Goal: Information Seeking & Learning: Find specific page/section

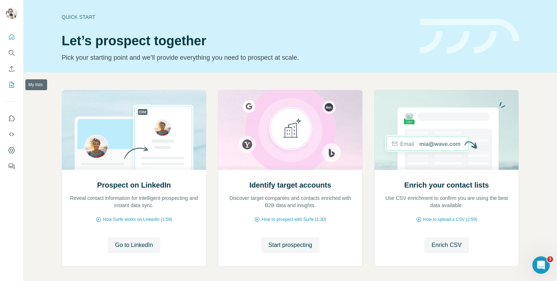
click at [12, 86] on icon "My lists" at bounding box center [13, 84] width 4 height 5
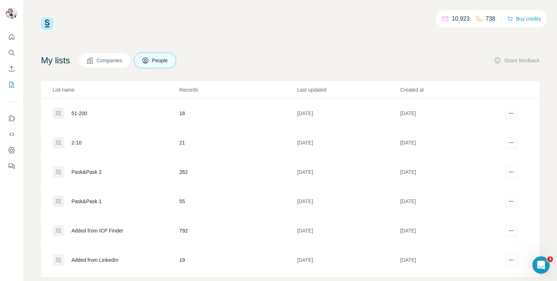
scroll to position [13, 0]
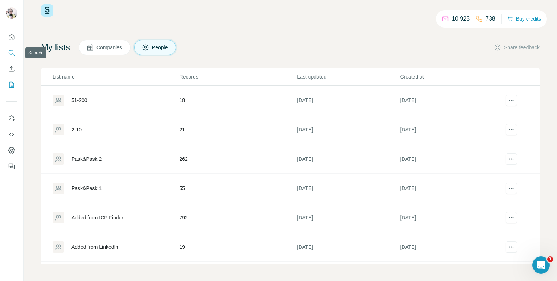
click at [11, 54] on icon "Search" at bounding box center [11, 52] width 7 height 7
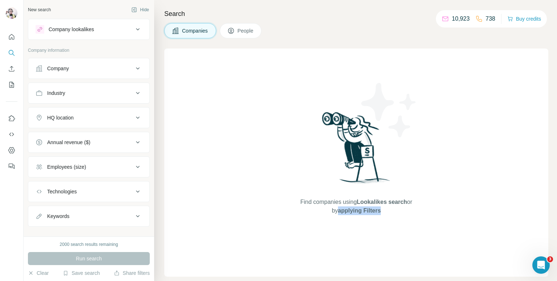
drag, startPoint x: 329, startPoint y: 263, endPoint x: 547, endPoint y: 231, distance: 219.8
click at [441, 267] on div "Find companies using Lookalikes search or by applying Filters" at bounding box center [356, 163] width 384 height 228
click at [254, 31] on span "People" at bounding box center [245, 30] width 17 height 7
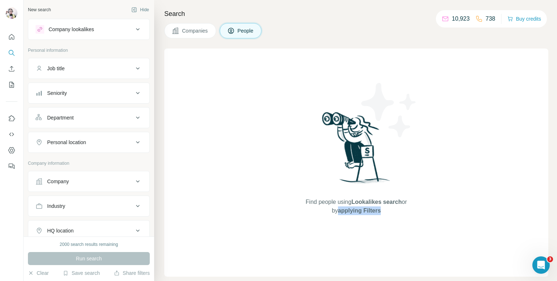
click at [95, 67] on div "Job title" at bounding box center [85, 68] width 98 height 7
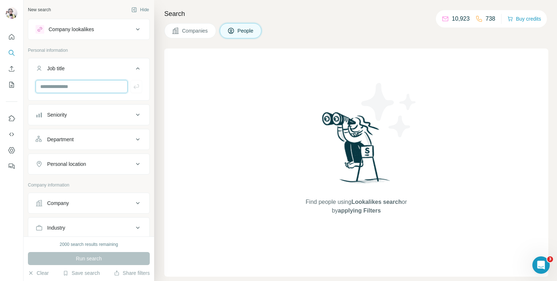
click at [91, 85] on input "text" at bounding box center [82, 86] width 92 height 13
type input "*"
click at [95, 116] on div "Seniority" at bounding box center [85, 114] width 98 height 7
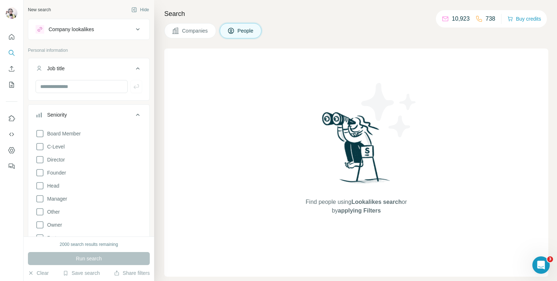
click at [133, 113] on icon at bounding box center [137, 115] width 9 height 9
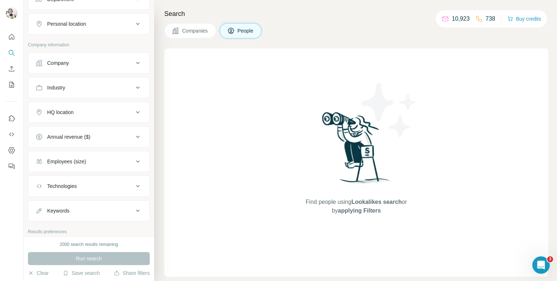
scroll to position [145, 0]
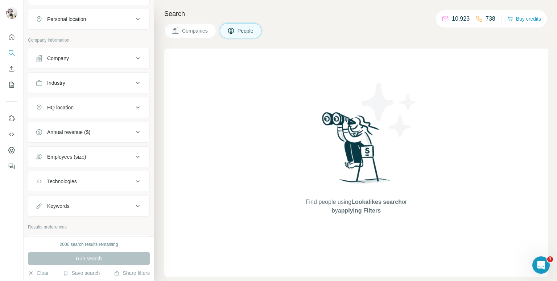
click at [83, 83] on div "Industry" at bounding box center [85, 82] width 98 height 7
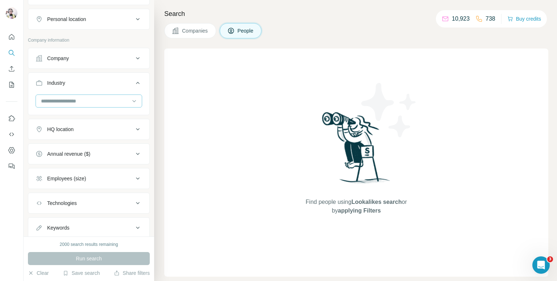
click at [105, 105] on div at bounding box center [85, 101] width 90 height 12
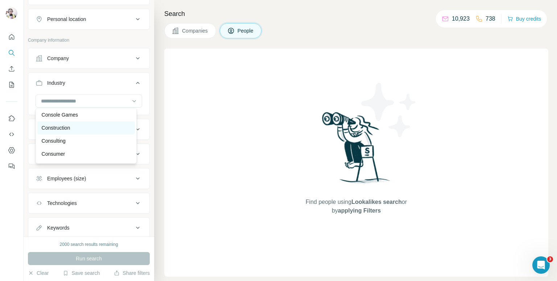
click at [84, 132] on div "Construction" at bounding box center [86, 127] width 89 height 7
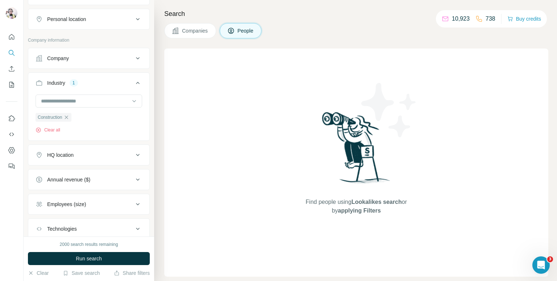
scroll to position [218, 0]
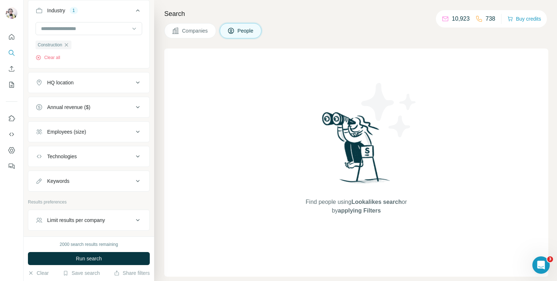
click at [109, 112] on button "Annual revenue ($)" at bounding box center [88, 107] width 121 height 17
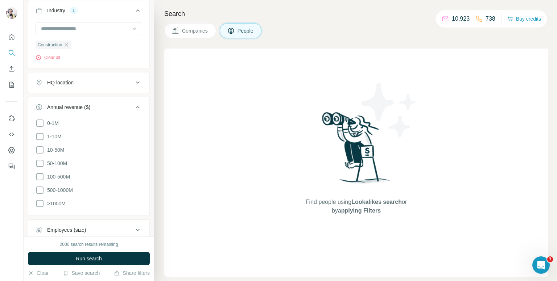
click at [133, 105] on icon at bounding box center [137, 107] width 9 height 9
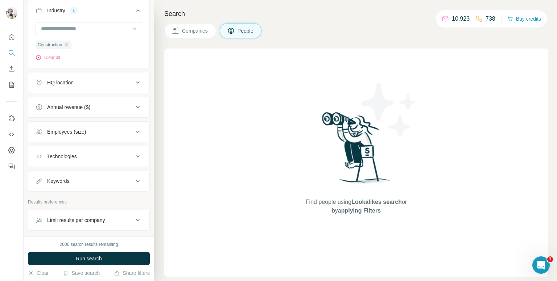
click at [100, 133] on div "Employees (size)" at bounding box center [85, 131] width 98 height 7
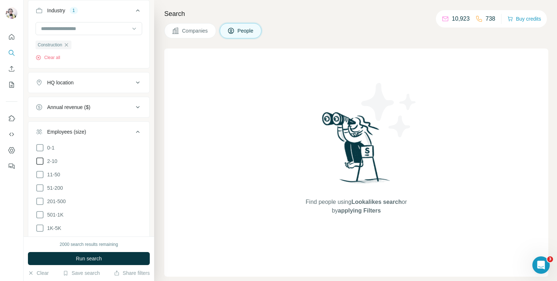
click at [38, 159] on icon at bounding box center [40, 161] width 9 height 9
click at [41, 174] on icon at bounding box center [40, 174] width 9 height 9
click at [133, 129] on icon at bounding box center [137, 132] width 9 height 9
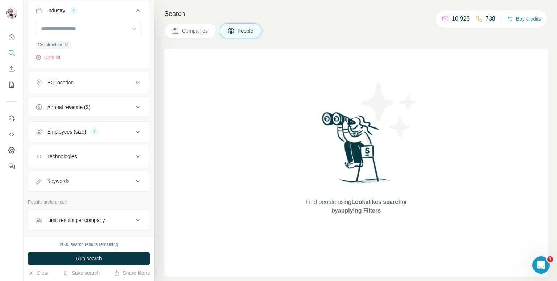
scroll to position [243, 0]
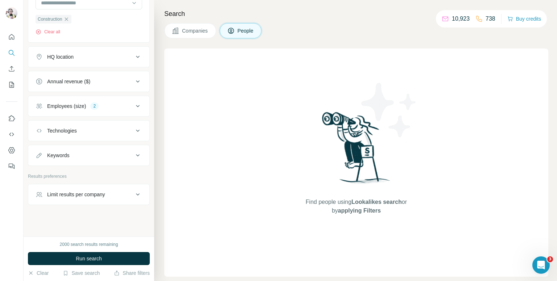
click at [58, 147] on button "Keywords" at bounding box center [88, 155] width 121 height 17
click at [71, 172] on input "text" at bounding box center [82, 173] width 92 height 13
click at [136, 154] on icon at bounding box center [138, 155] width 4 height 2
click at [80, 193] on div "Limit results per company" at bounding box center [76, 194] width 58 height 7
click at [82, 212] on input "number" at bounding box center [89, 212] width 107 height 13
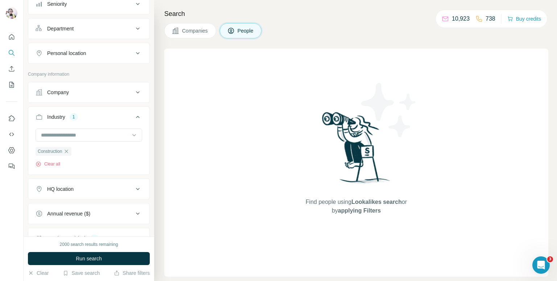
scroll to position [0, 0]
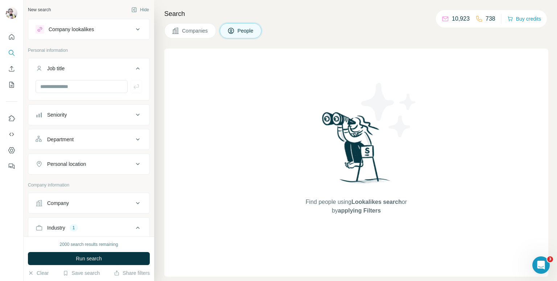
click at [134, 67] on icon at bounding box center [137, 68] width 9 height 9
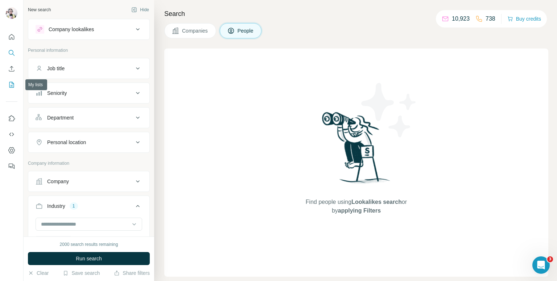
click at [17, 85] on button "My lists" at bounding box center [12, 84] width 12 height 13
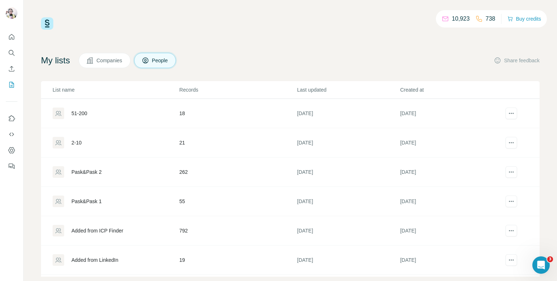
scroll to position [13, 0]
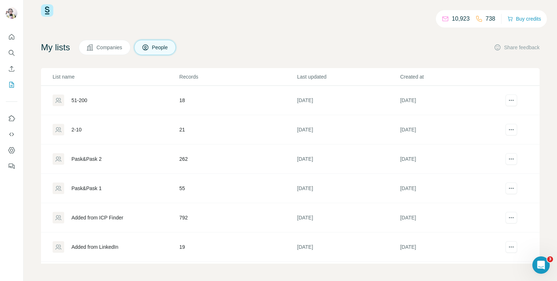
click at [220, 159] on td "262" at bounding box center [238, 159] width 118 height 29
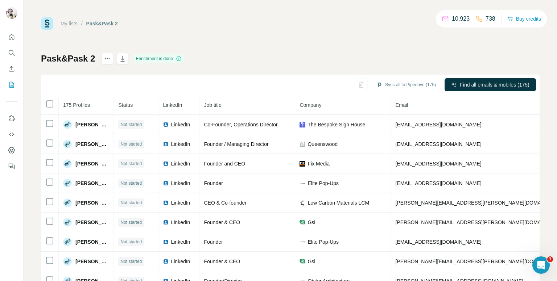
scroll to position [26, 0]
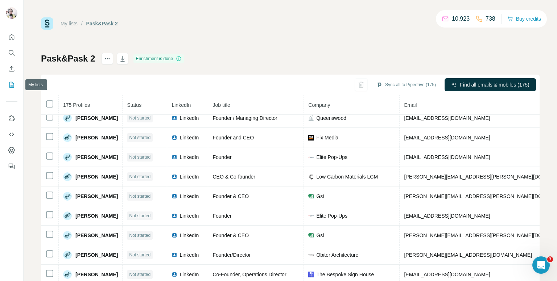
click at [12, 83] on icon "My lists" at bounding box center [13, 84] width 4 height 5
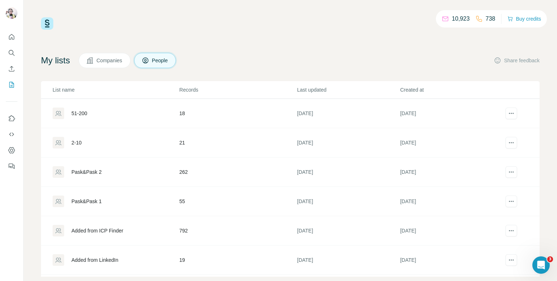
click at [200, 233] on td "792" at bounding box center [238, 230] width 118 height 29
